Goal: Information Seeking & Learning: Learn about a topic

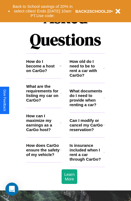
scroll to position [656, 0]
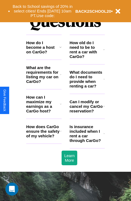
click at [44, 54] on h3 "How do I become a host on CarGo?" at bounding box center [42, 47] width 33 height 14
click at [44, 113] on h3 "How can I maximize my earnings as a CarGo host?" at bounding box center [43, 104] width 34 height 18
click at [61, 77] on icon at bounding box center [60, 74] width 1 height 4
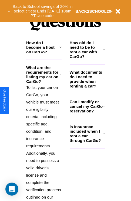
click at [87, 113] on h3 "Can I modify or cancel my CarGo reservation?" at bounding box center [87, 106] width 34 height 14
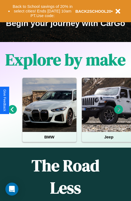
scroll to position [83, 0]
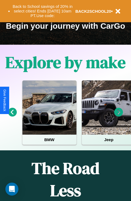
click at [119, 116] on icon at bounding box center [119, 112] width 9 height 9
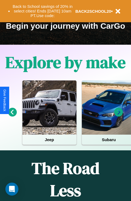
click at [119, 116] on icon at bounding box center [119, 112] width 9 height 9
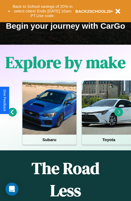
click at [119, 116] on icon at bounding box center [119, 112] width 9 height 9
